Goal: Use online tool/utility: Utilize a website feature to perform a specific function

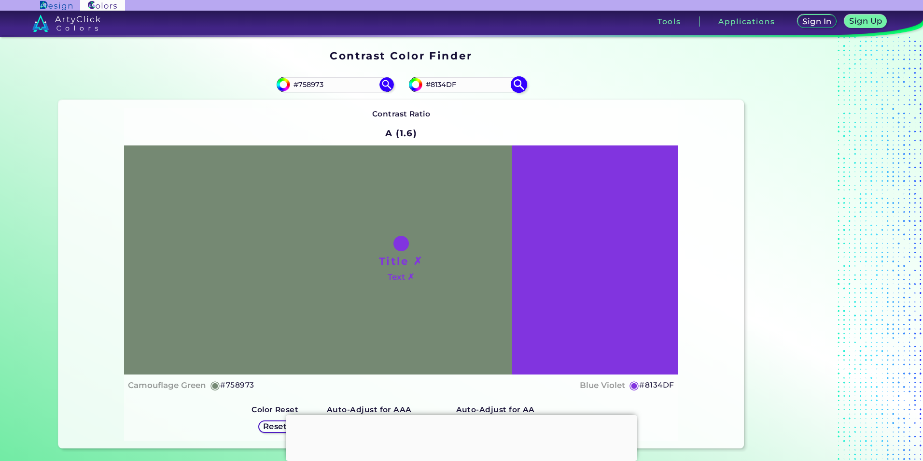
click at [513, 84] on img at bounding box center [518, 84] width 17 height 17
click at [404, 133] on h2 "A (1.6)" at bounding box center [401, 132] width 41 height 21
click at [521, 80] on img at bounding box center [518, 84] width 17 height 17
click at [521, 84] on img at bounding box center [518, 84] width 17 height 17
click at [385, 82] on img at bounding box center [386, 84] width 17 height 17
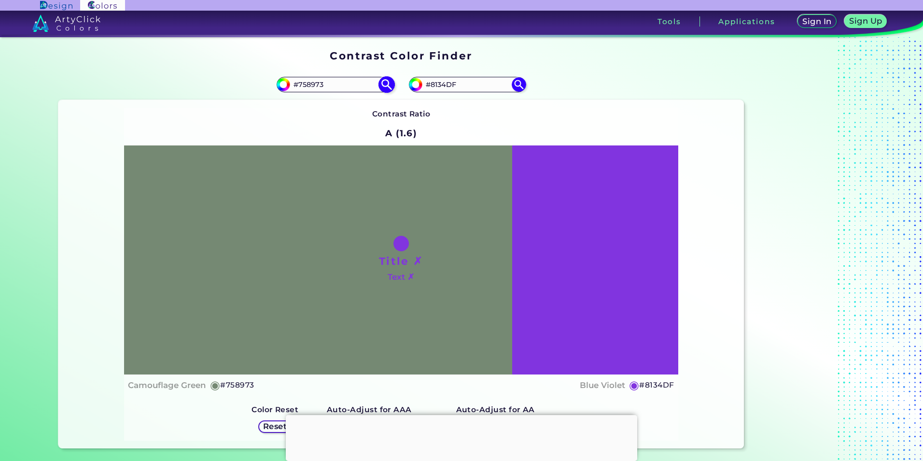
click at [385, 82] on img at bounding box center [386, 84] width 17 height 17
drag, startPoint x: 460, startPoint y: 79, endPoint x: 411, endPoint y: 83, distance: 48.9
click at [411, 83] on div "#8134df #8134DF" at bounding box center [467, 84] width 117 height 15
click at [512, 84] on img at bounding box center [518, 84] width 17 height 17
click at [411, 292] on div "Title ✗ Text ✗" at bounding box center [401, 259] width 554 height 229
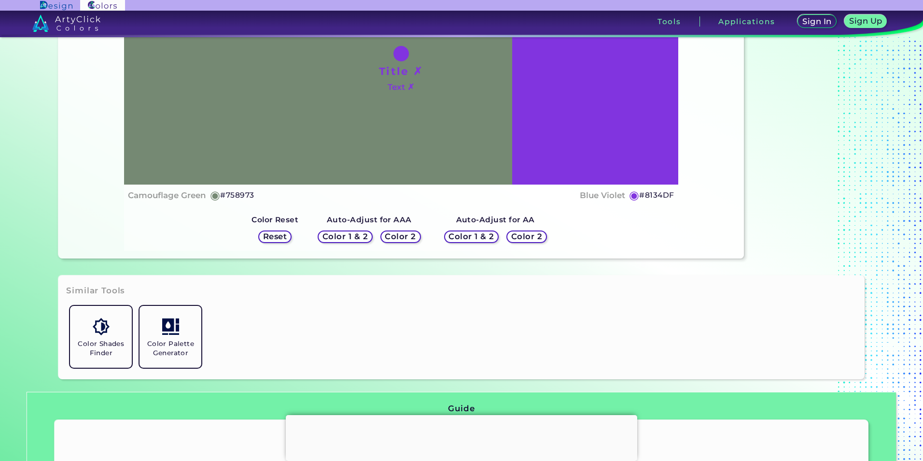
scroll to position [193, 0]
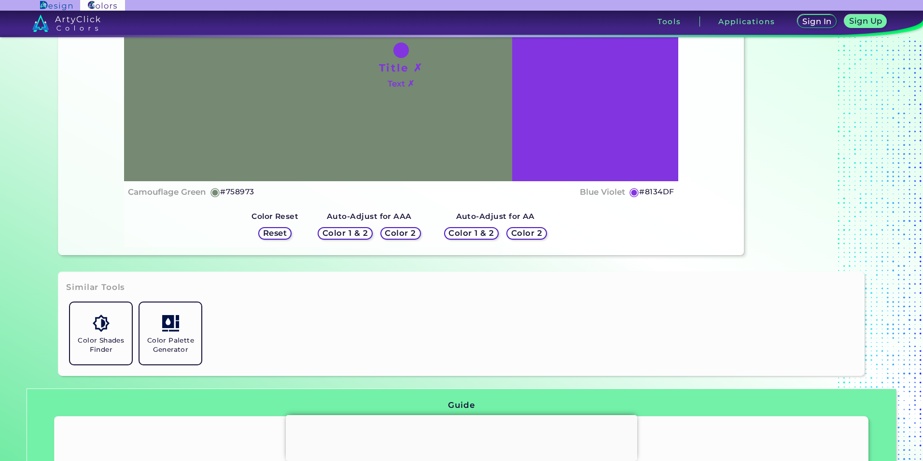
click at [519, 234] on h5 "Color 2" at bounding box center [526, 232] width 29 height 7
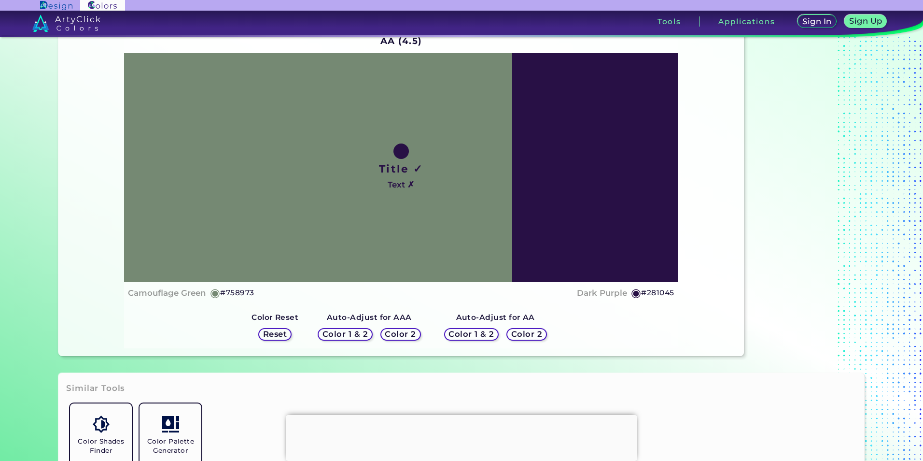
scroll to position [97, 0]
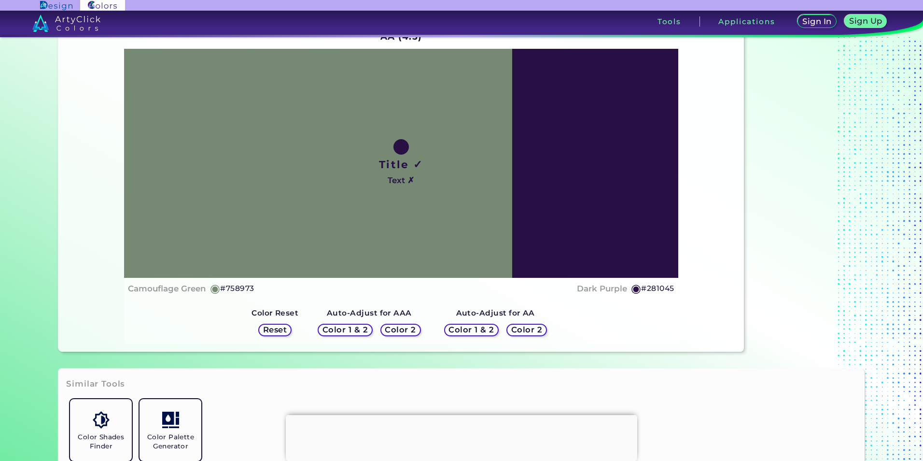
click at [519, 326] on h5 "Color 2" at bounding box center [526, 330] width 29 height 8
click at [521, 329] on h5 "Color 2" at bounding box center [527, 329] width 32 height 8
click at [521, 329] on h5 "Color 2" at bounding box center [527, 330] width 30 height 8
click at [386, 326] on h5 "Color 2" at bounding box center [400, 329] width 29 height 7
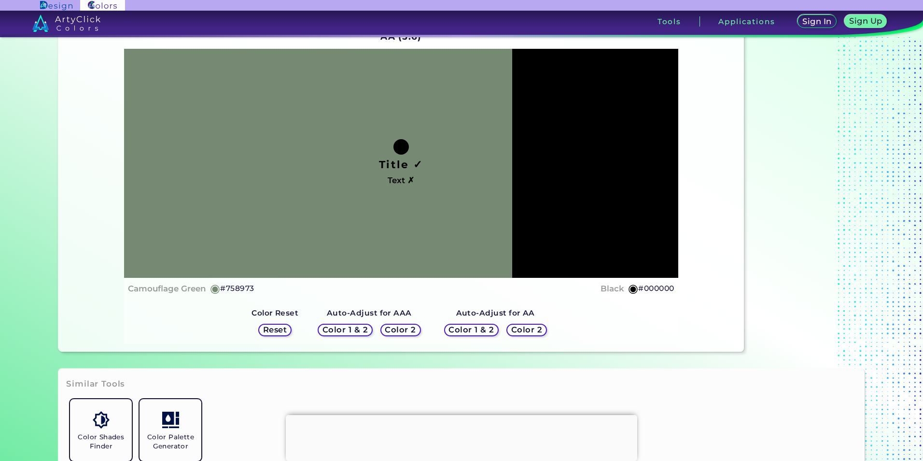
click at [388, 326] on h5 "Color 2" at bounding box center [400, 329] width 32 height 8
click at [526, 329] on h5 "Color 2" at bounding box center [526, 329] width 28 height 7
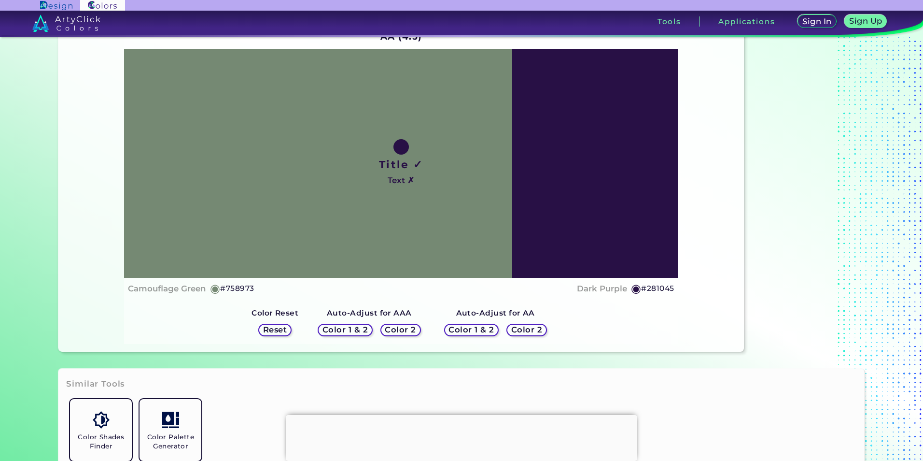
click at [526, 329] on h5 "Color 2" at bounding box center [526, 329] width 31 height 8
click at [412, 329] on h5 "Color 2" at bounding box center [400, 329] width 29 height 7
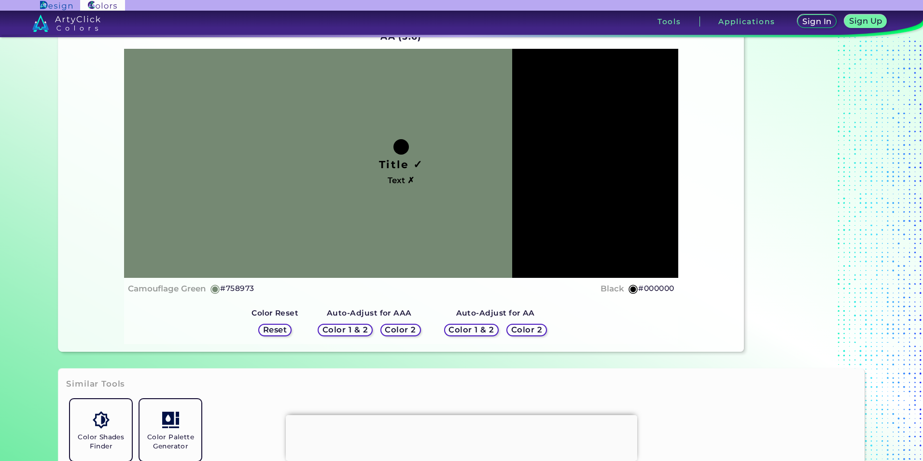
click at [527, 329] on h5 "Color 2" at bounding box center [527, 330] width 30 height 8
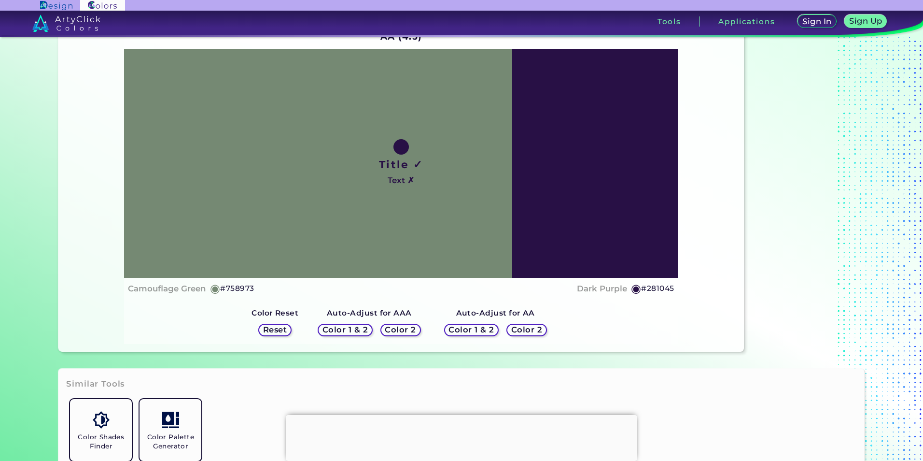
drag, startPoint x: 282, startPoint y: 334, endPoint x: 287, endPoint y: 332, distance: 5.2
click at [283, 333] on h5 "Reset" at bounding box center [275, 329] width 22 height 7
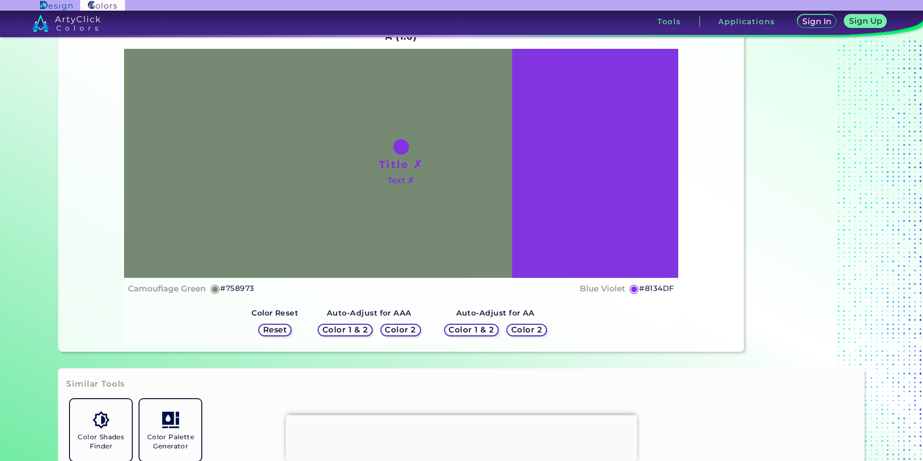
click at [278, 330] on h5 "Reset" at bounding box center [275, 329] width 24 height 8
click at [337, 329] on h5 "Color 1 & 2" at bounding box center [346, 329] width 48 height 8
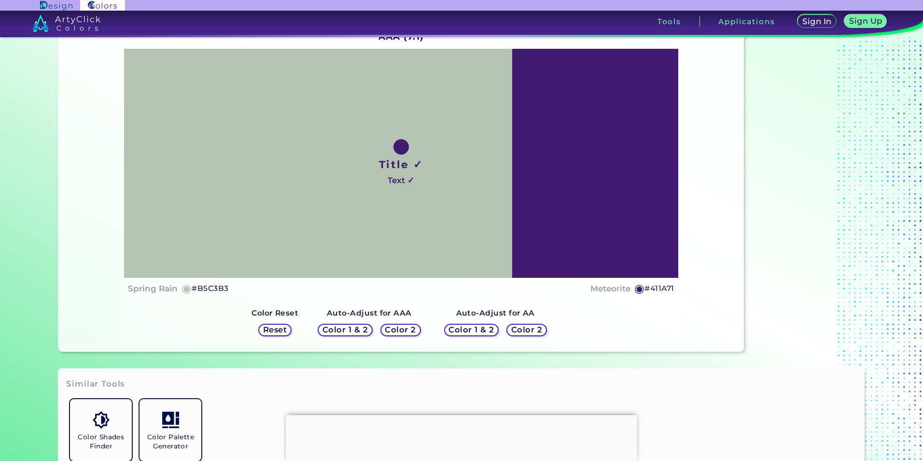
click at [337, 329] on h5 "Color 1 & 2" at bounding box center [346, 329] width 48 height 8
click at [285, 328] on h5 "Reset" at bounding box center [275, 329] width 25 height 8
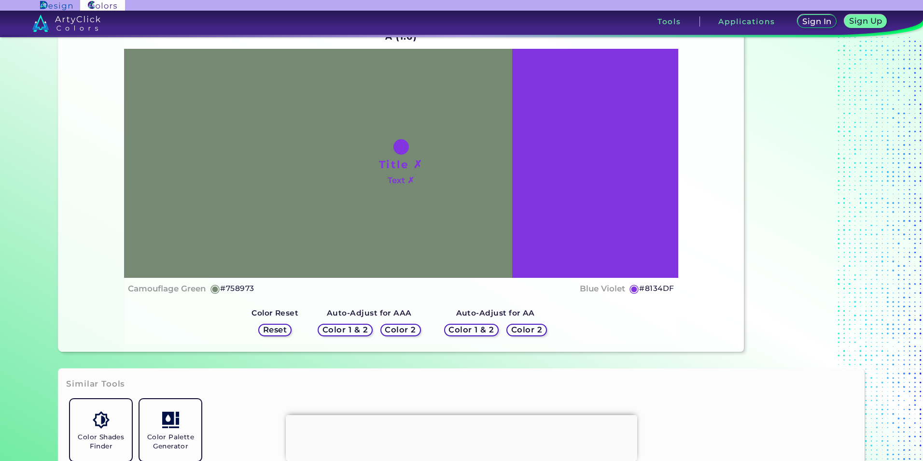
click at [404, 329] on h5 "Color 2" at bounding box center [401, 329] width 32 height 8
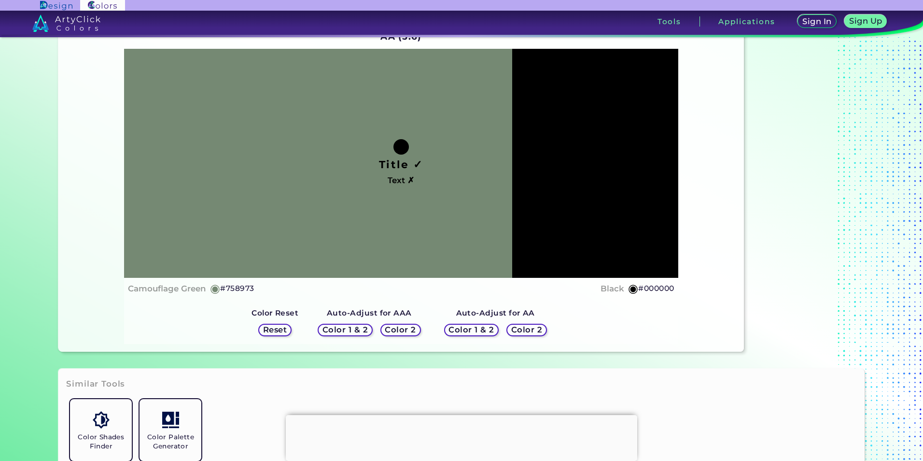
click at [525, 332] on h5 "Color 2" at bounding box center [526, 329] width 31 height 8
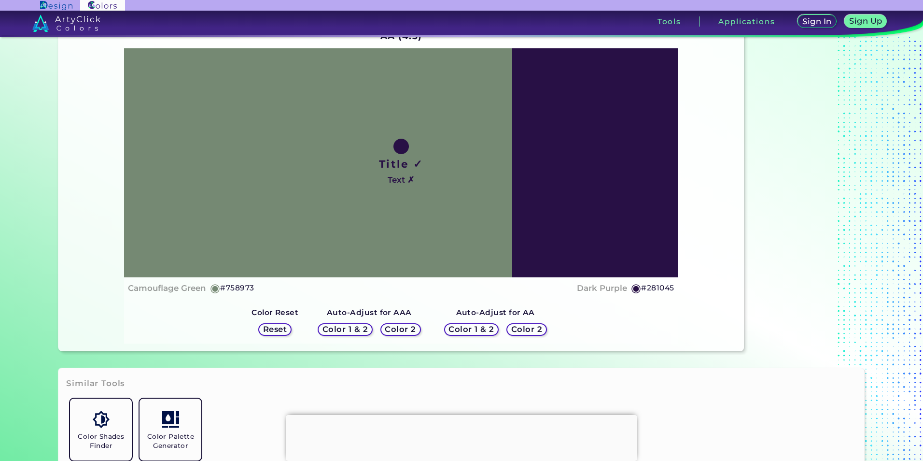
scroll to position [290, 0]
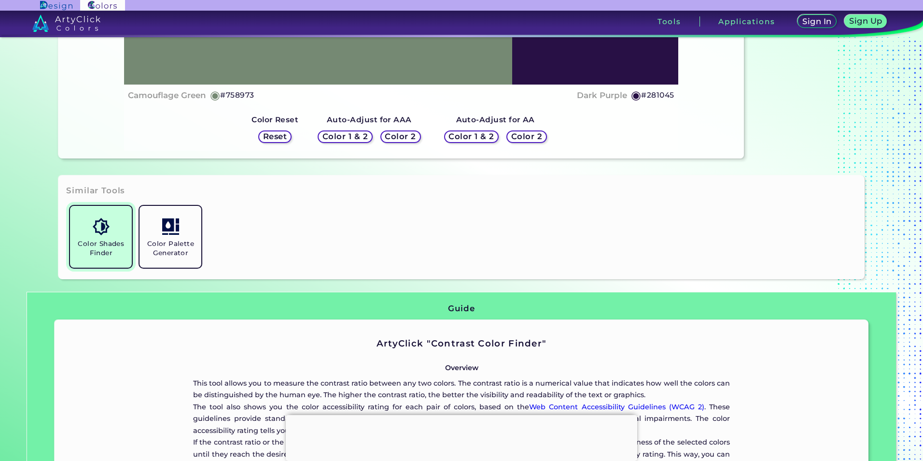
click at [117, 251] on h5 "Color Shades Finder" at bounding box center [101, 248] width 54 height 18
